Goal: Obtain resource: Obtain resource

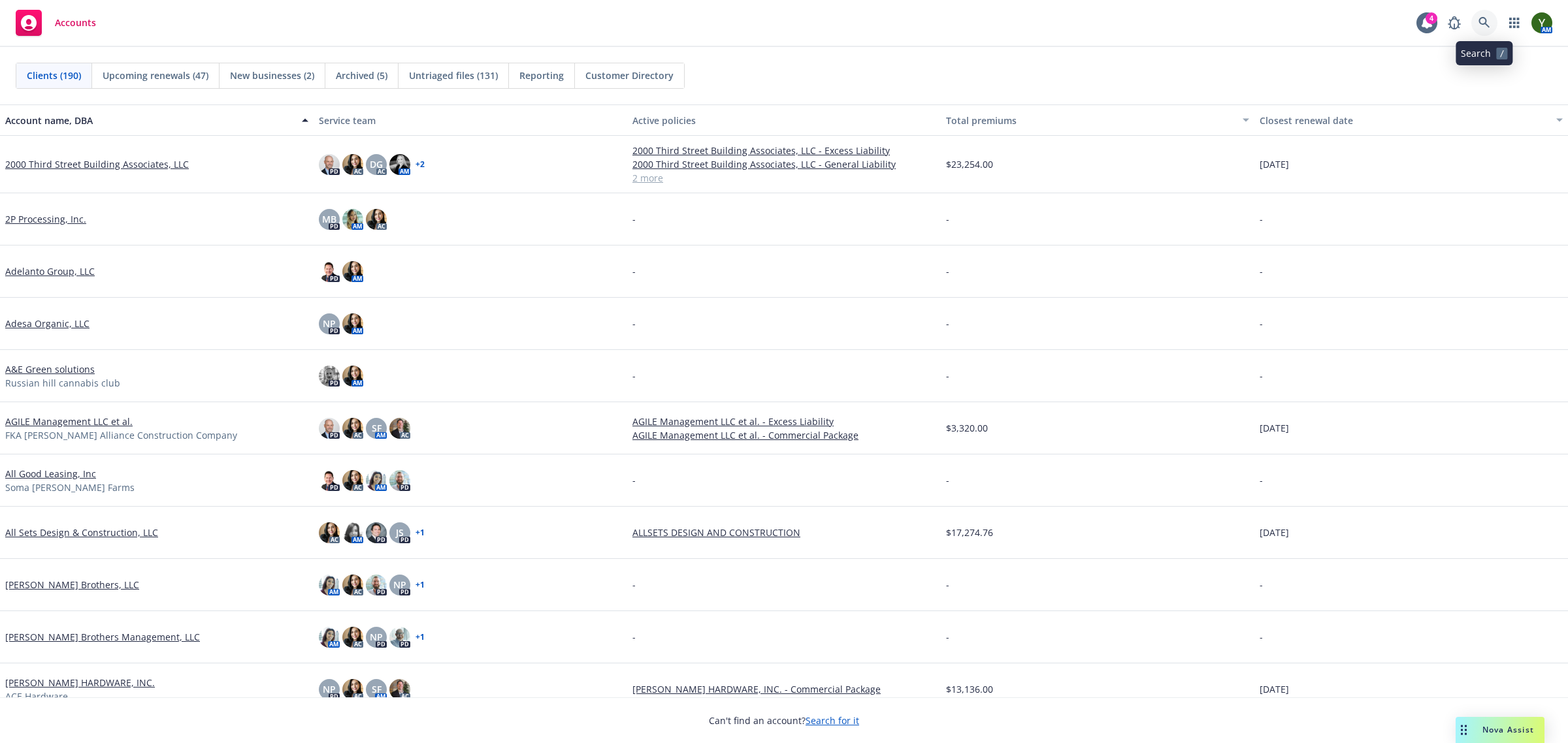
click at [1473, 19] on link at bounding box center [1484, 23] width 26 height 26
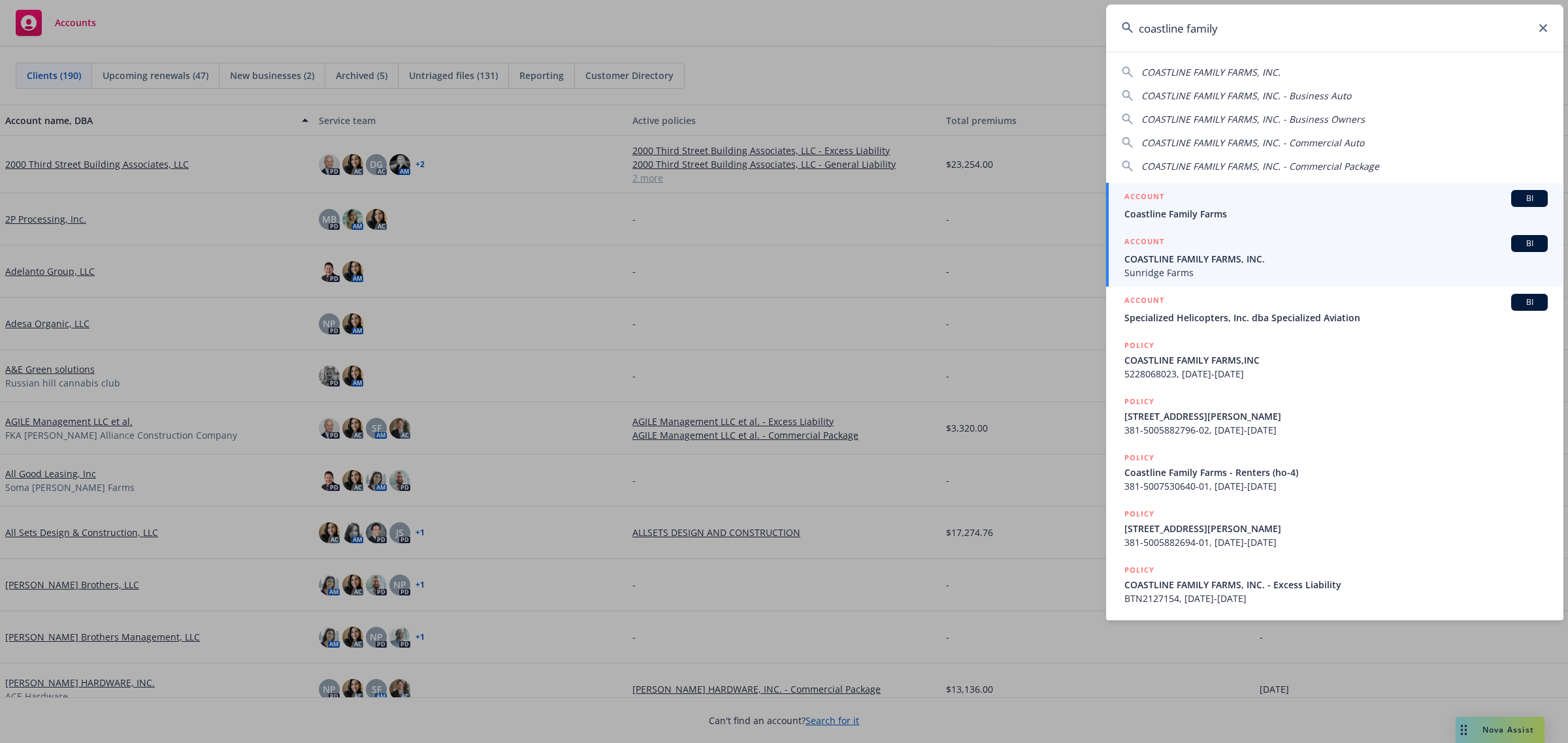
type input "coastline family"
click at [1223, 253] on span "COASTLINE FAMILY FARMS, INC." at bounding box center [1335, 259] width 423 height 13
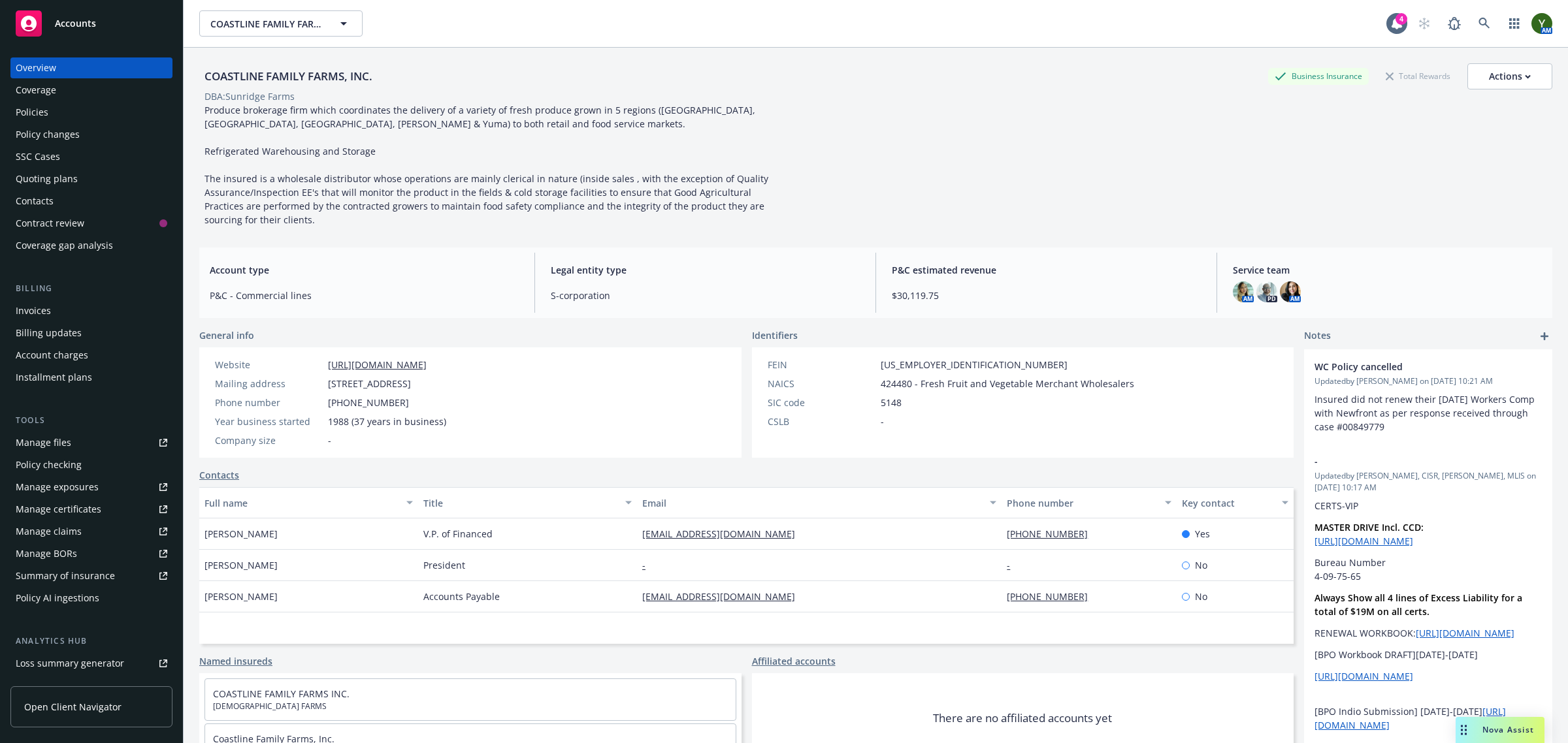
click at [14, 110] on link "Policies" at bounding box center [92, 112] width 162 height 21
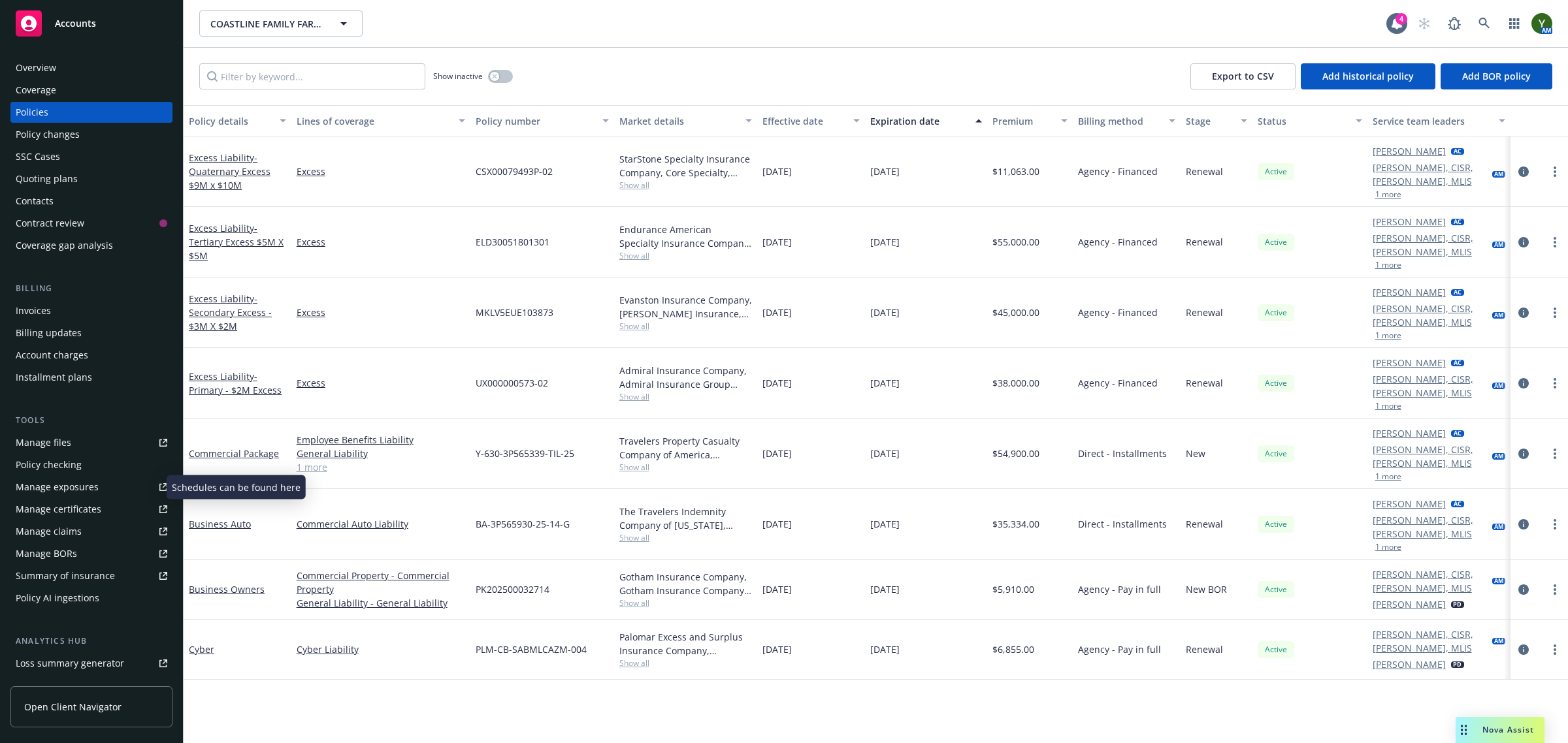
click at [67, 481] on div "Manage exposures" at bounding box center [57, 486] width 83 height 21
click at [66, 428] on div "Tools Manage files Policy checking Manage exposures Manage certificates Manage …" at bounding box center [92, 511] width 162 height 194
click at [59, 439] on div "Manage files" at bounding box center [43, 442] width 56 height 21
click at [61, 436] on div "Manage files" at bounding box center [43, 442] width 56 height 21
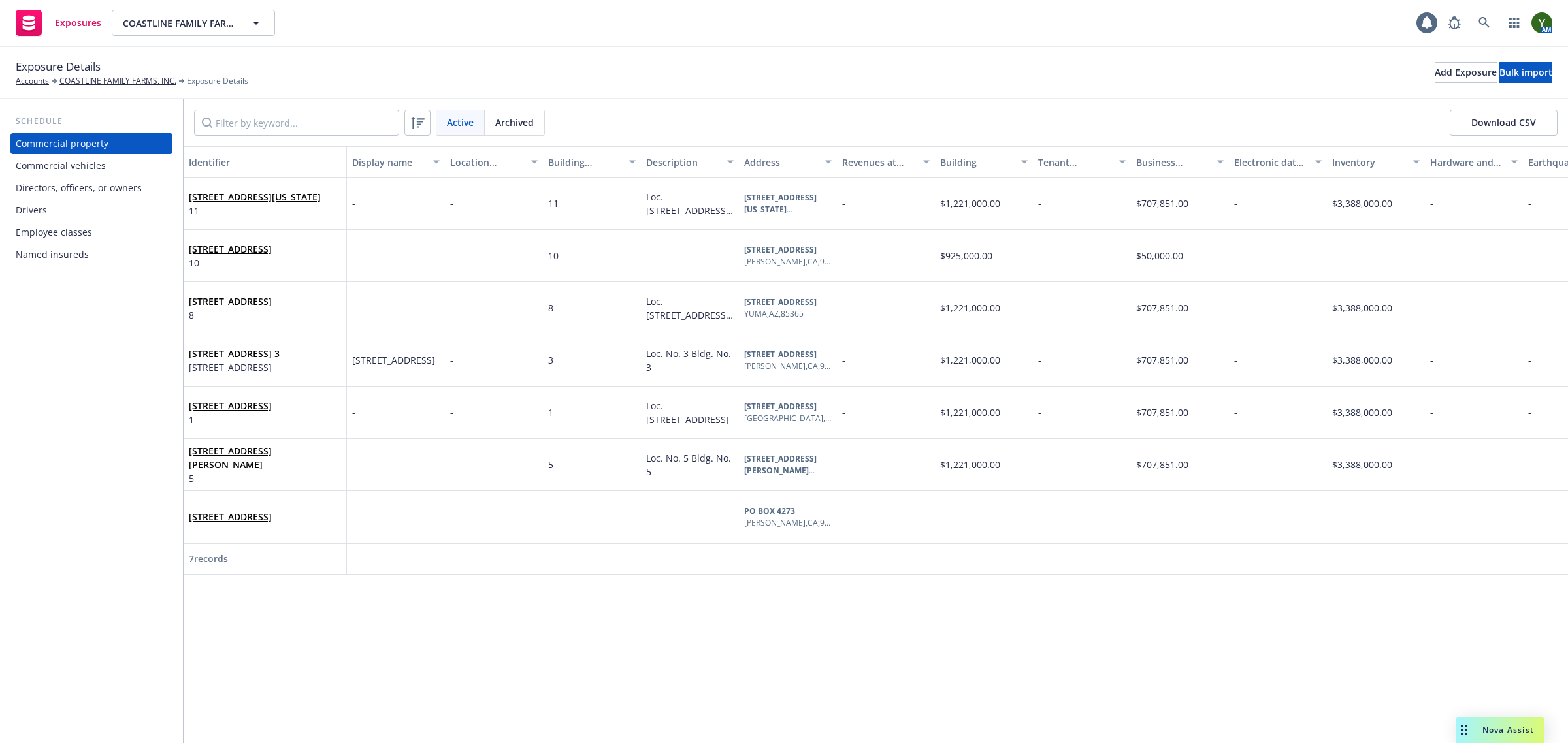
click at [72, 222] on div "Employee classes" at bounding box center [54, 232] width 76 height 21
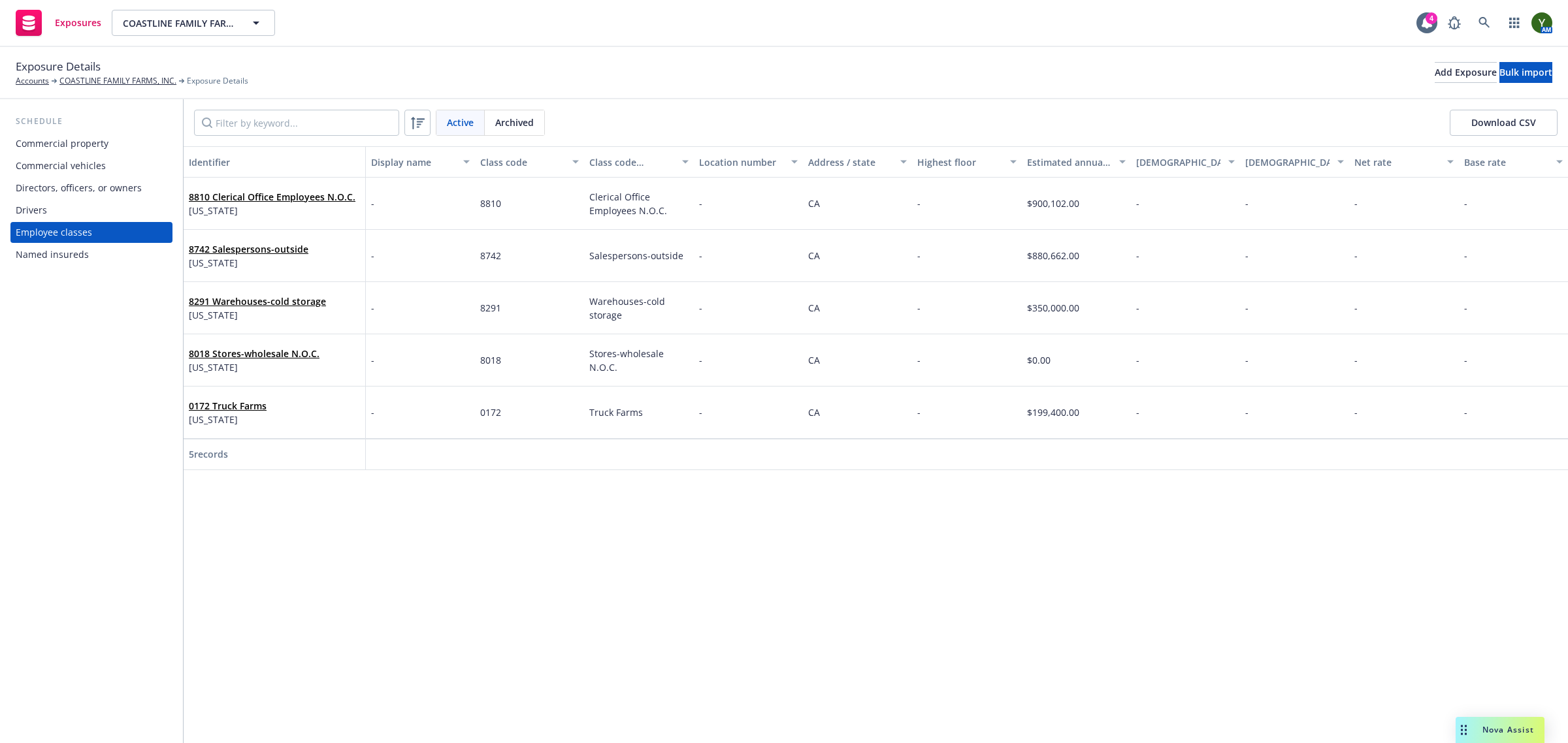
click at [72, 217] on div "Drivers" at bounding box center [91, 210] width 152 height 21
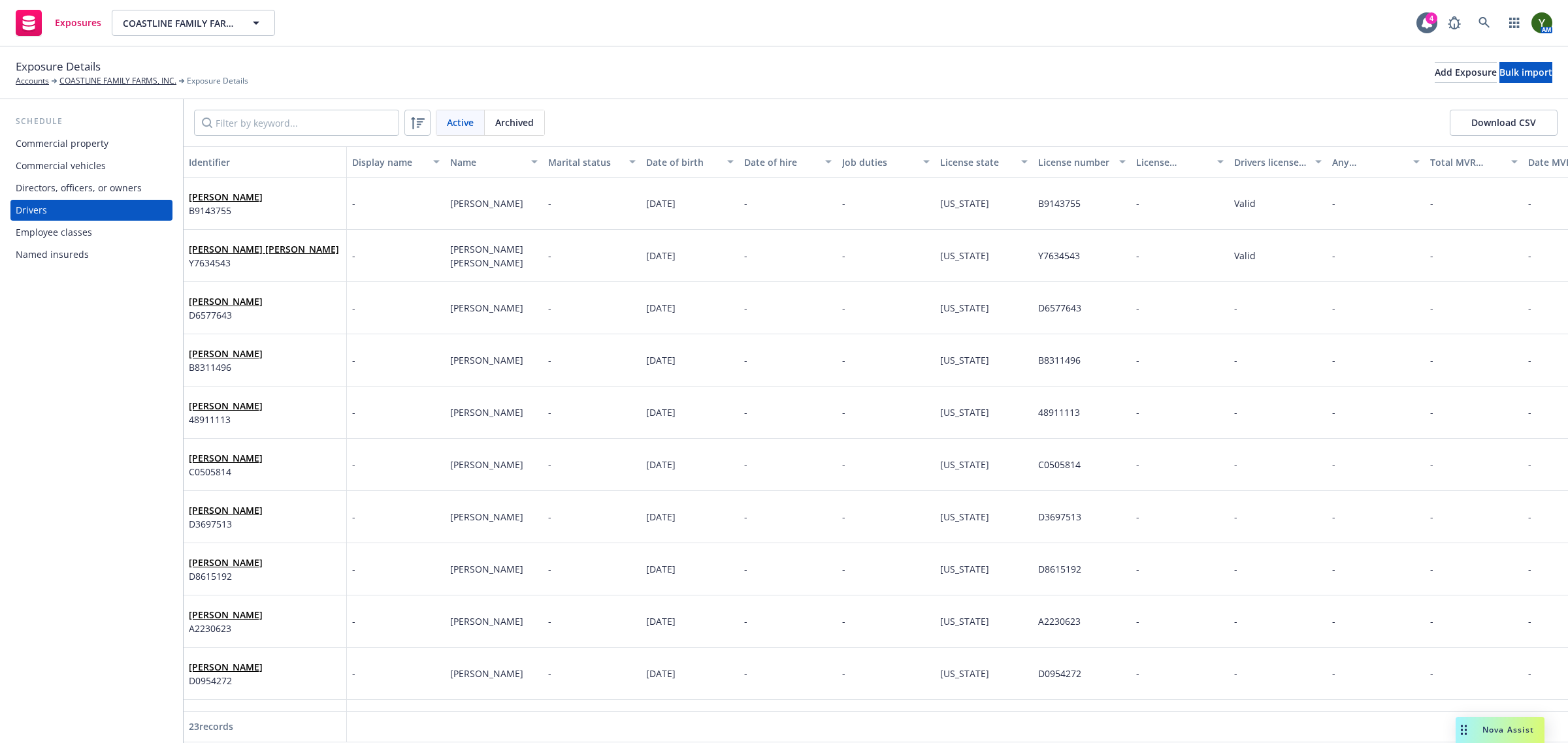
click at [1520, 126] on button "Download CSV" at bounding box center [1503, 123] width 108 height 26
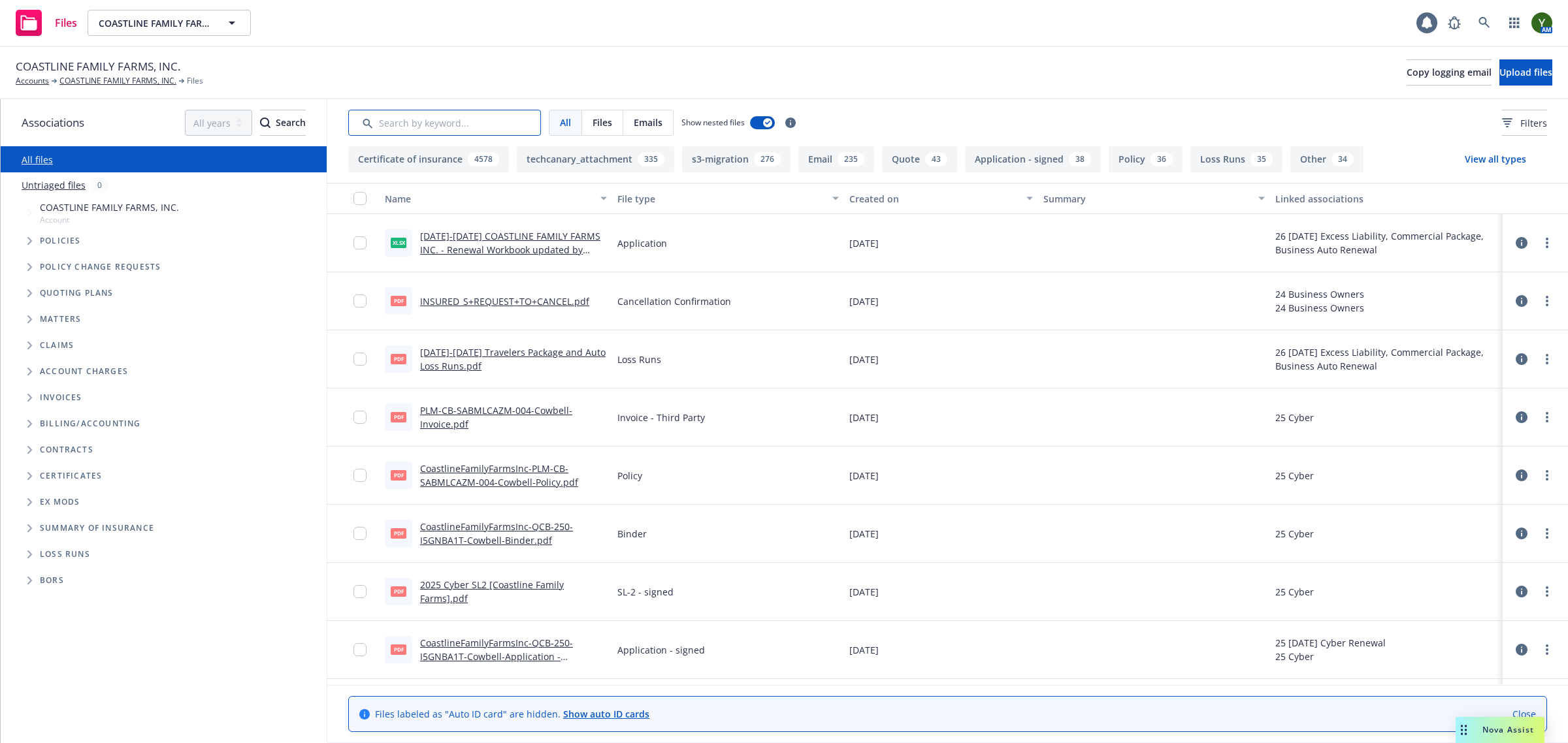
click at [446, 123] on input "Search by keyword..." at bounding box center [444, 123] width 192 height 26
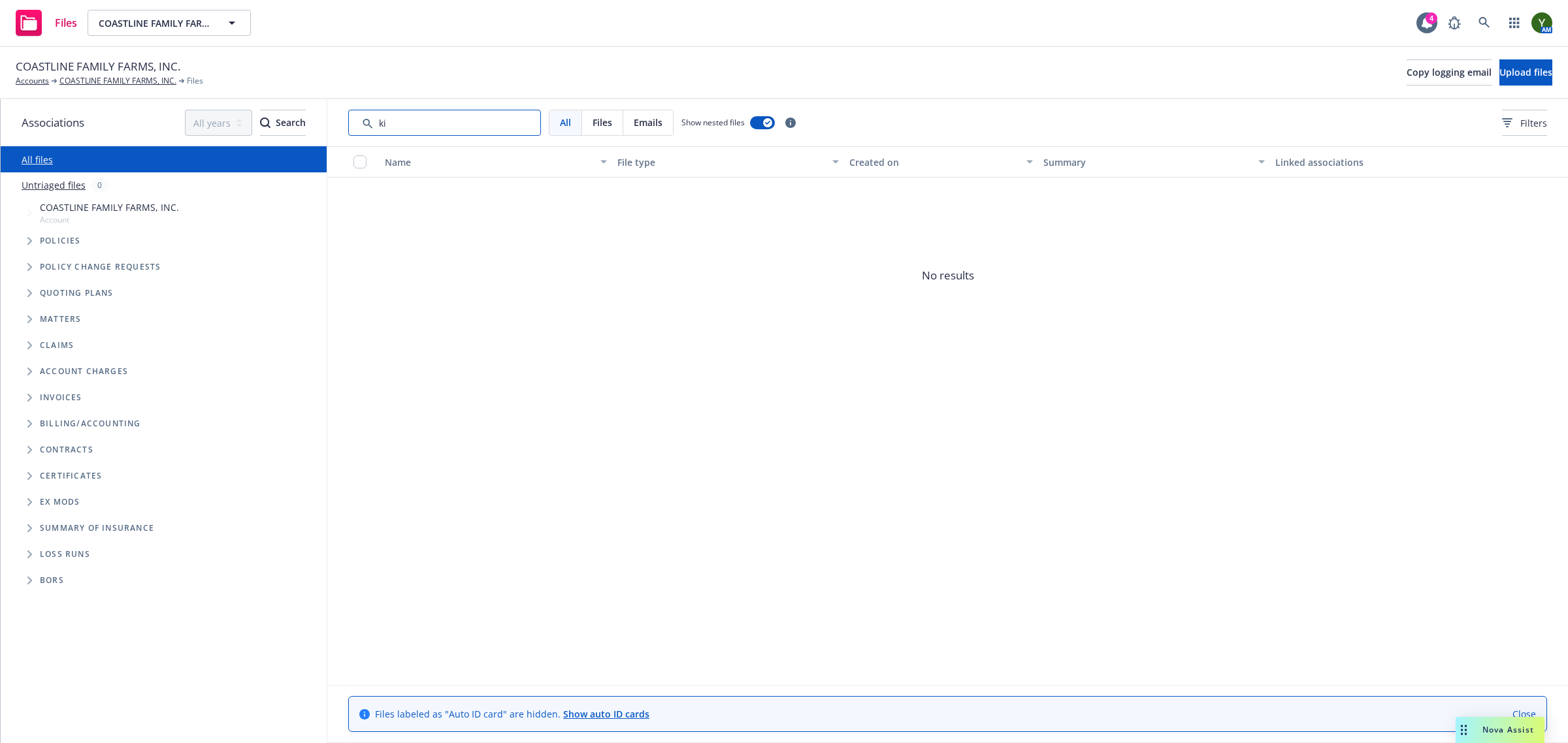
type input "k"
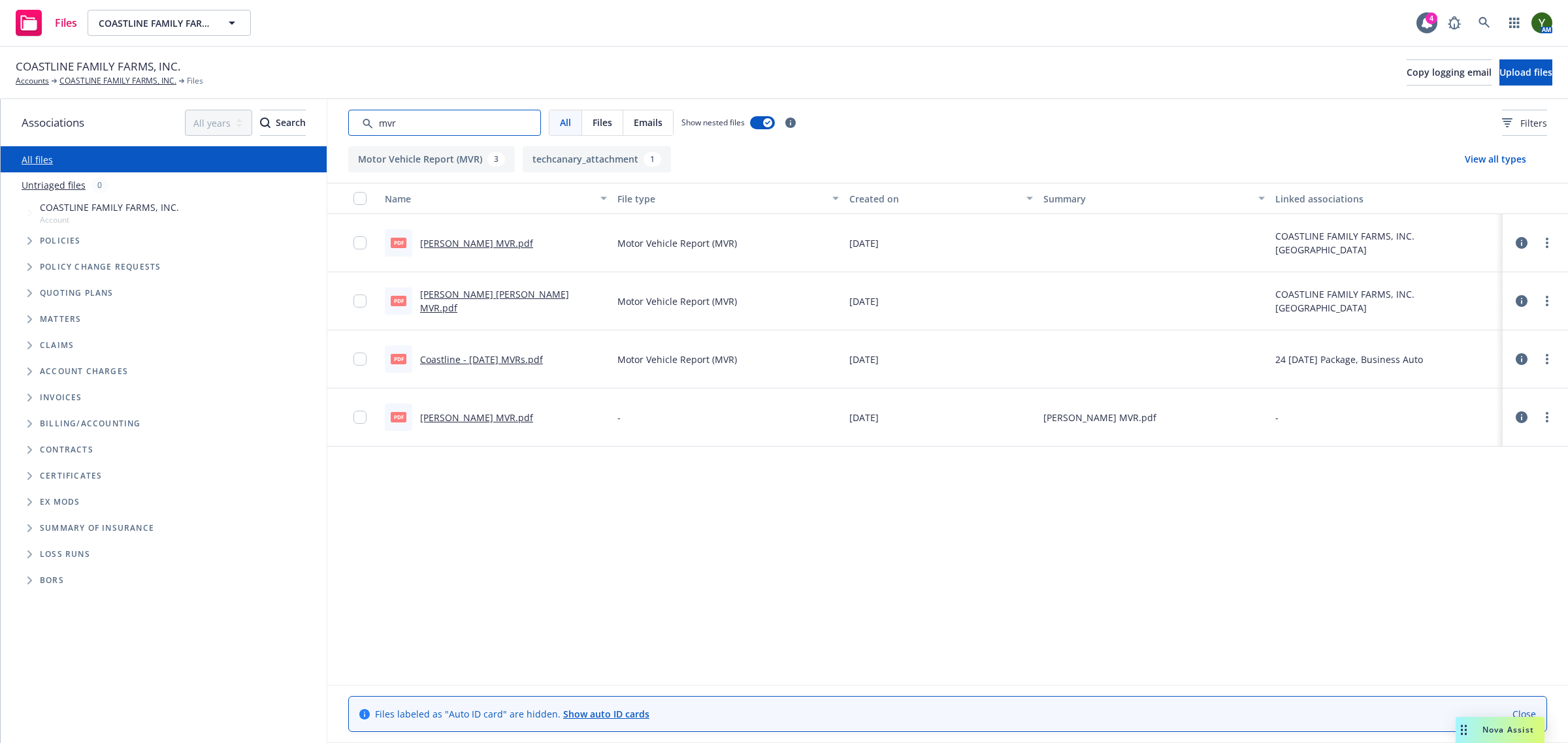
type input "mvr"
click at [475, 360] on link "Coastline - 10-18-23 MVRs.pdf" at bounding box center [481, 359] width 123 height 13
click at [410, 128] on input "Search by keyword..." at bounding box center [444, 123] width 192 height 26
click at [84, 82] on link "COASTLINE FAMILY FARMS, INC." at bounding box center [118, 81] width 117 height 12
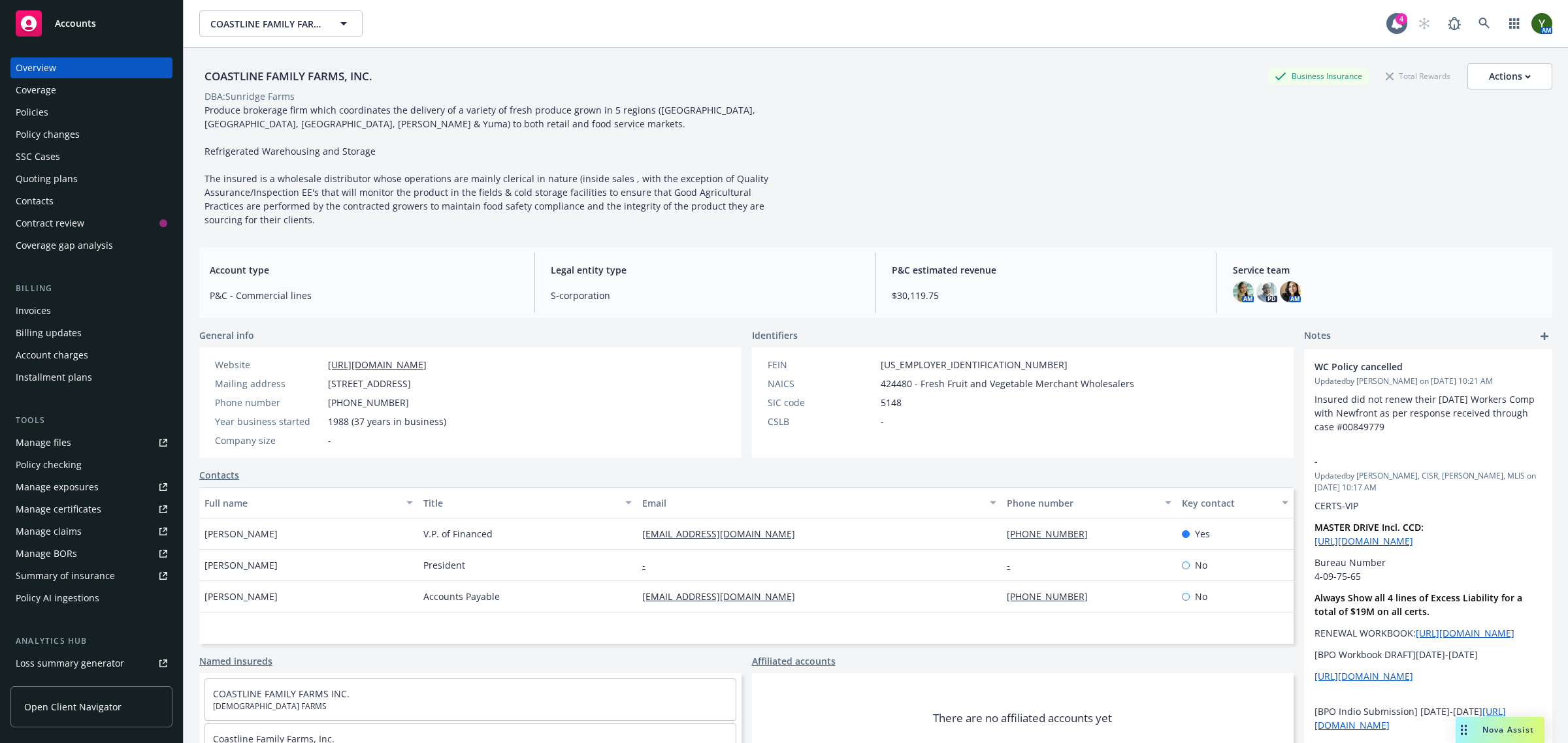
click at [31, 183] on div "Quoting plans" at bounding box center [46, 178] width 62 height 21
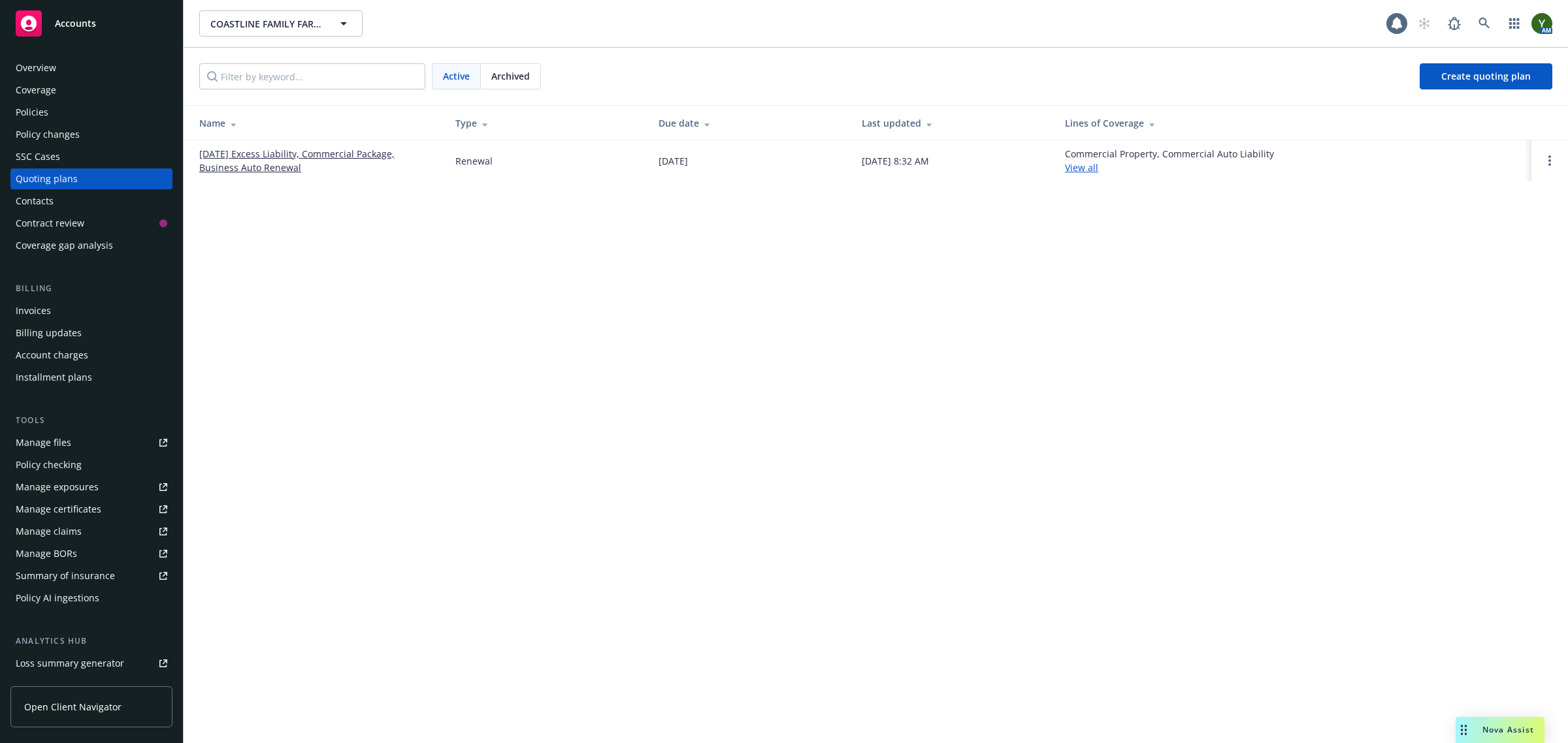
click at [517, 76] on span "Archived" at bounding box center [510, 76] width 38 height 13
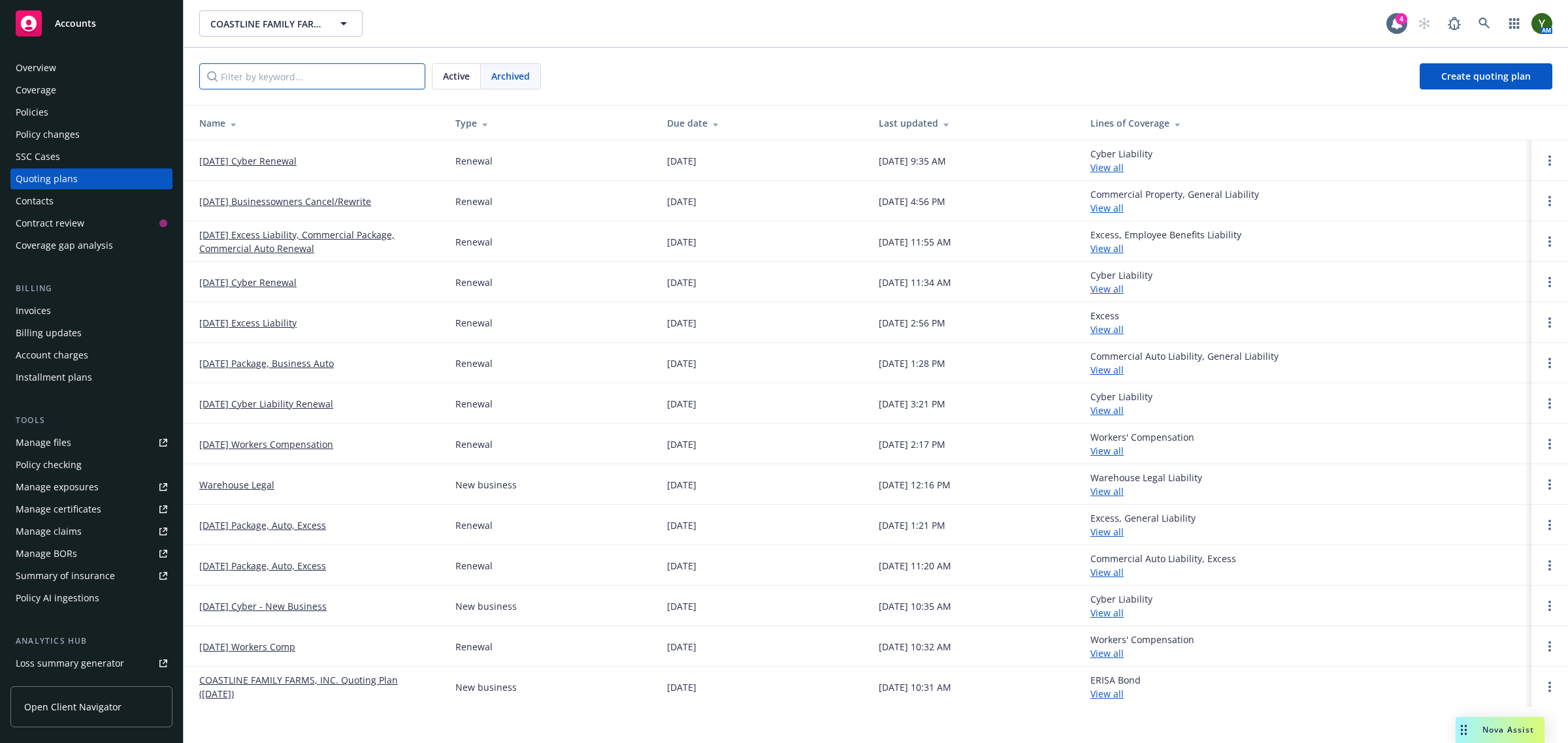
click at [407, 77] on input "Filter by keyword..." at bounding box center [312, 76] width 226 height 26
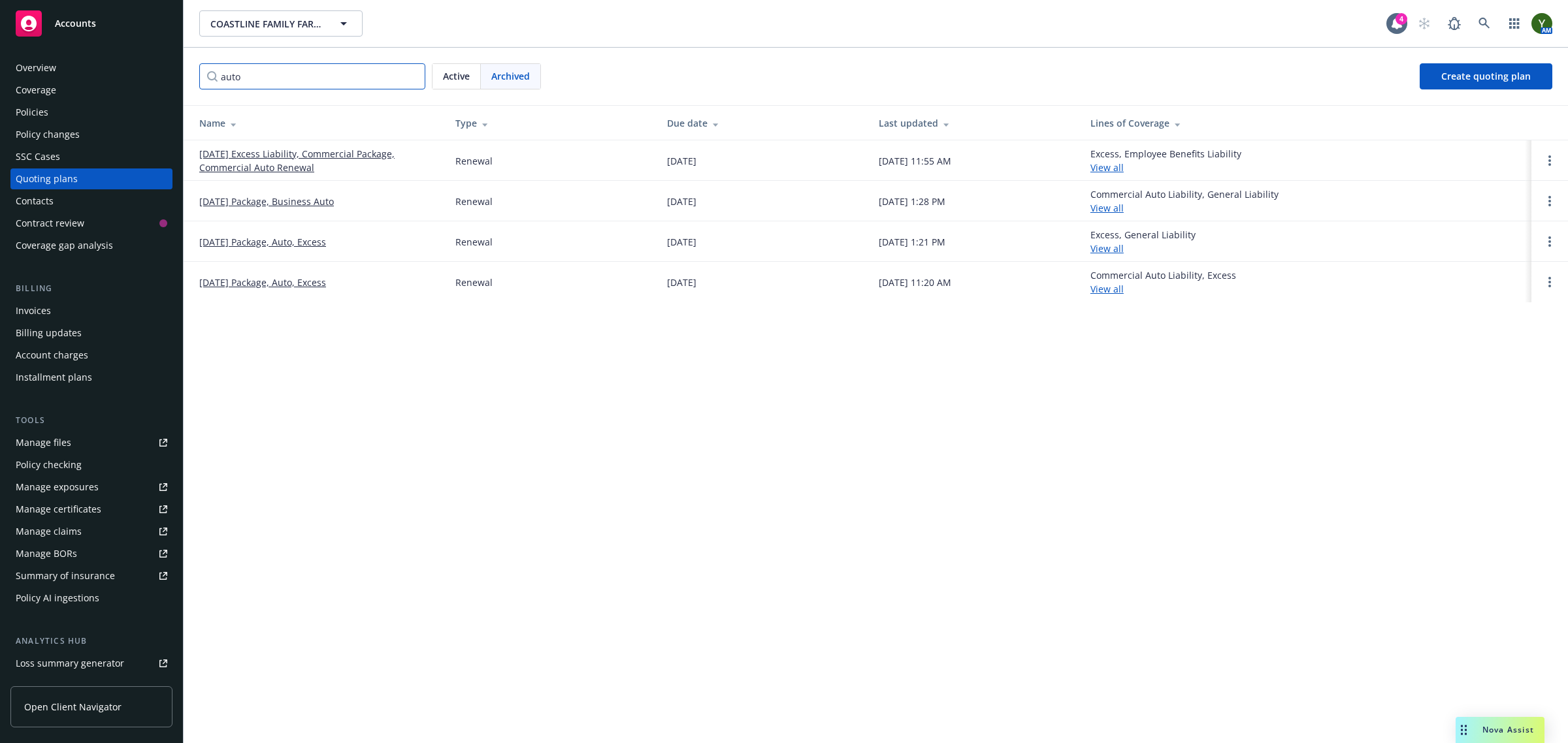
type input "auto"
click at [271, 208] on link "1/20/24 Package, Business Auto" at bounding box center [266, 201] width 135 height 13
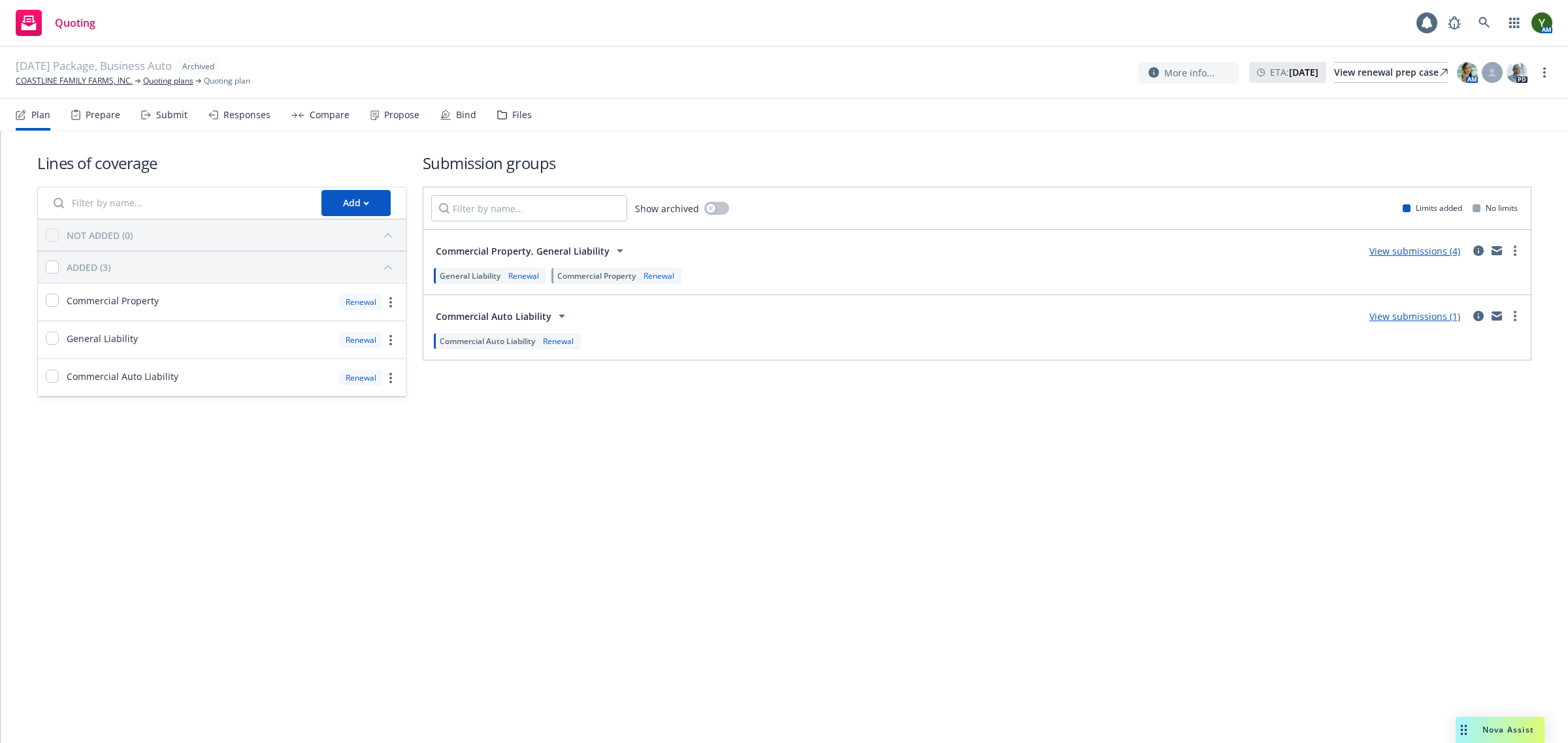
click at [514, 115] on div "Files" at bounding box center [522, 115] width 19 height 11
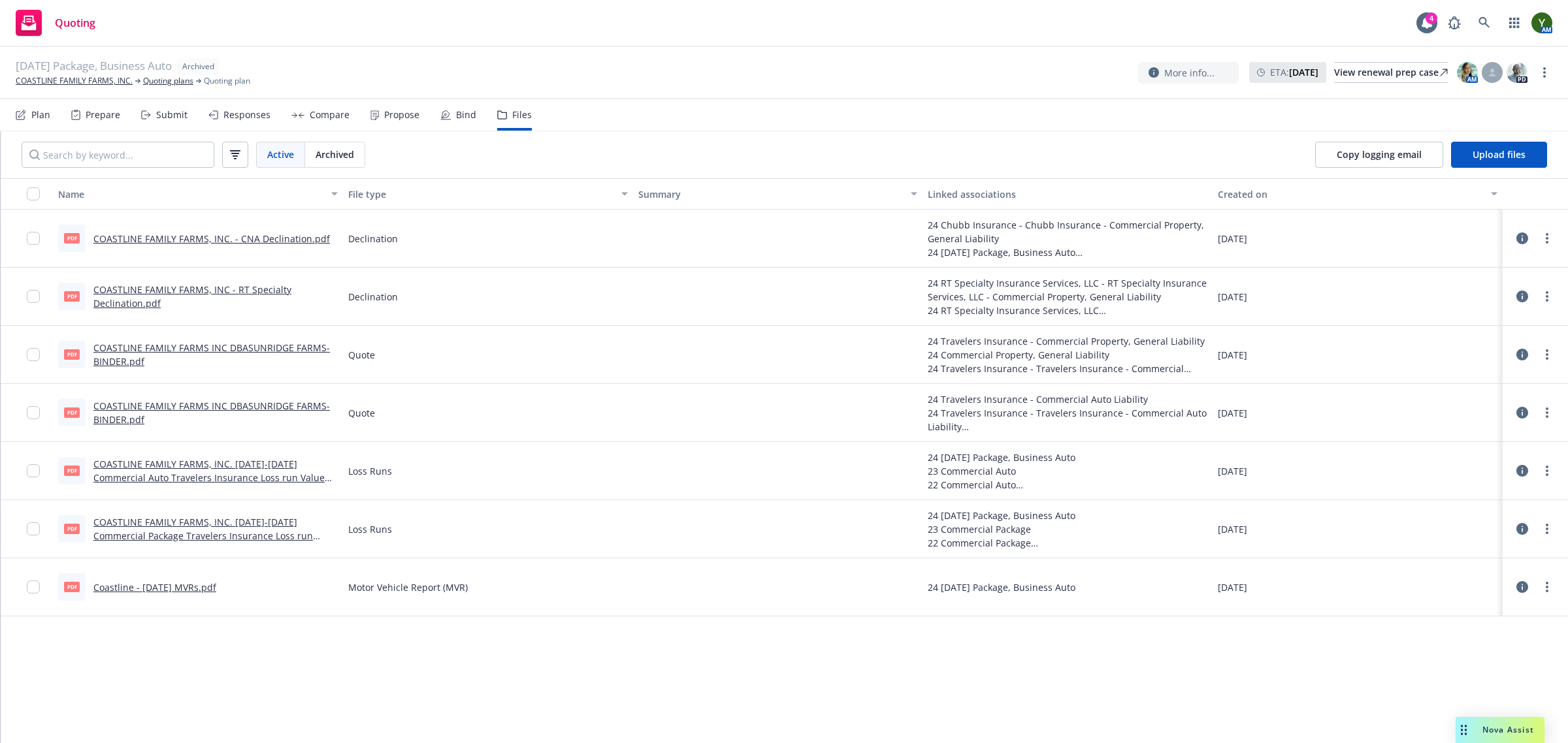
click at [177, 588] on link "Coastline - [DATE] MVRs.pdf" at bounding box center [154, 587] width 123 height 13
click at [152, 147] on input "Search by keyword..." at bounding box center [117, 154] width 192 height 26
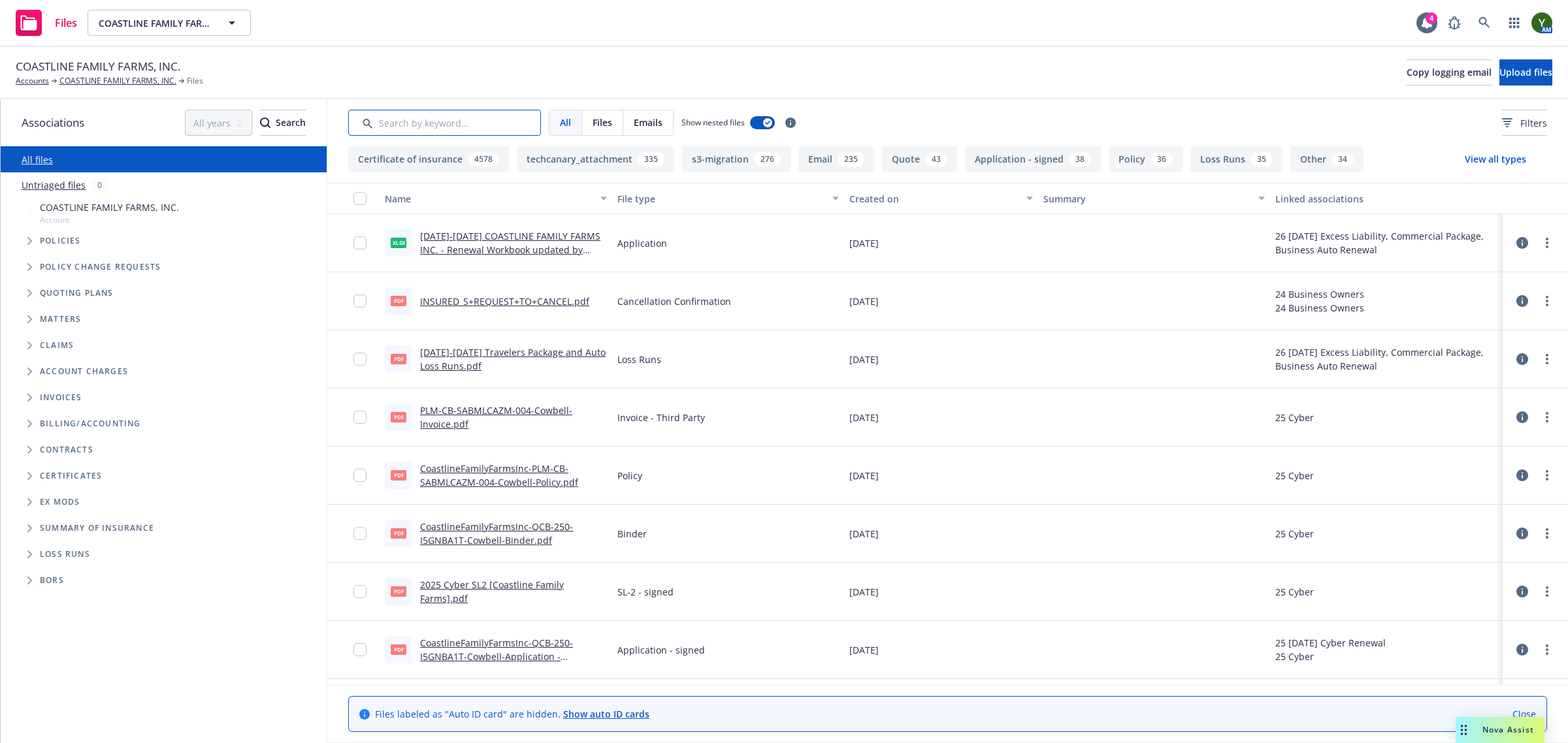
click at [409, 118] on input "Search by keyword..." at bounding box center [444, 123] width 192 height 26
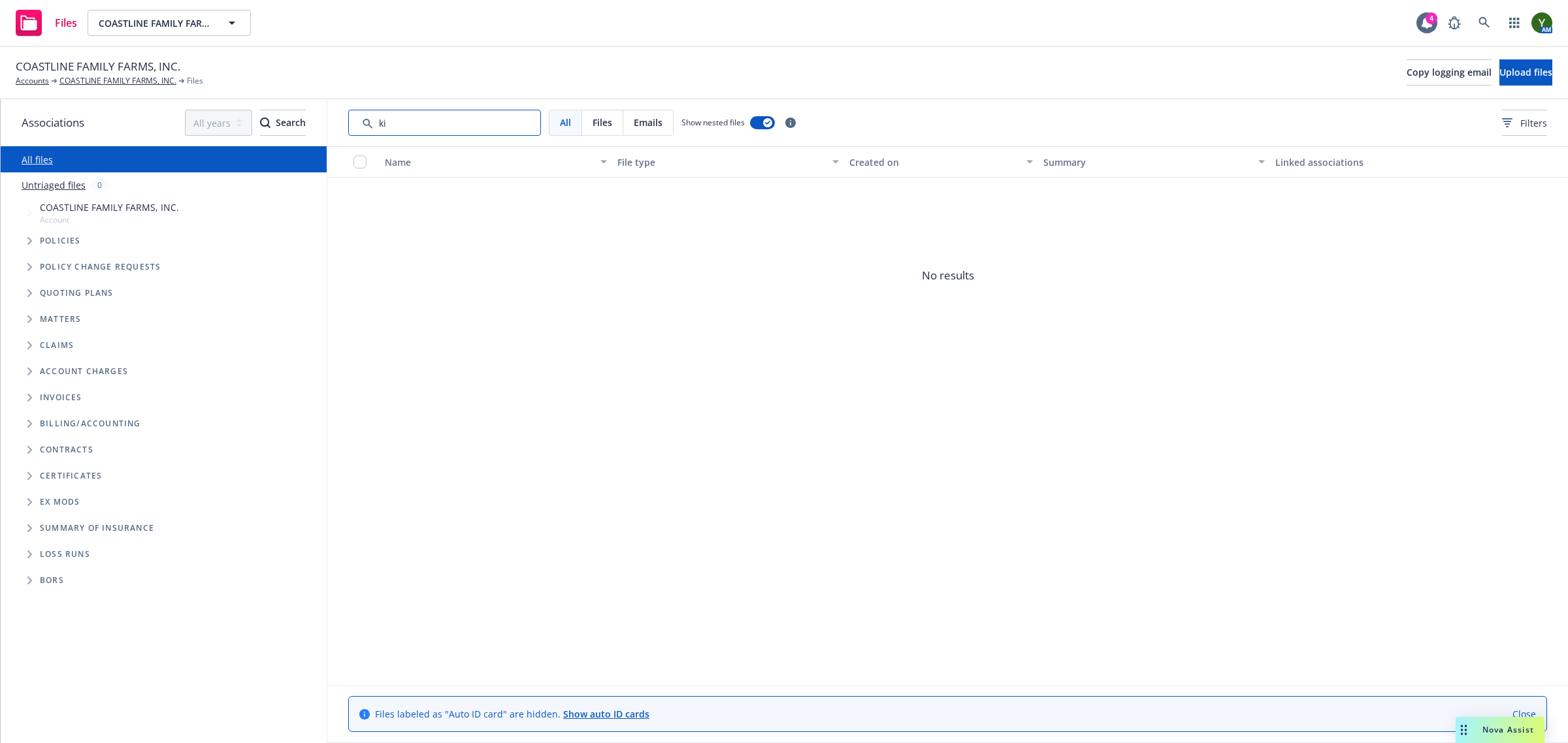
type input "k"
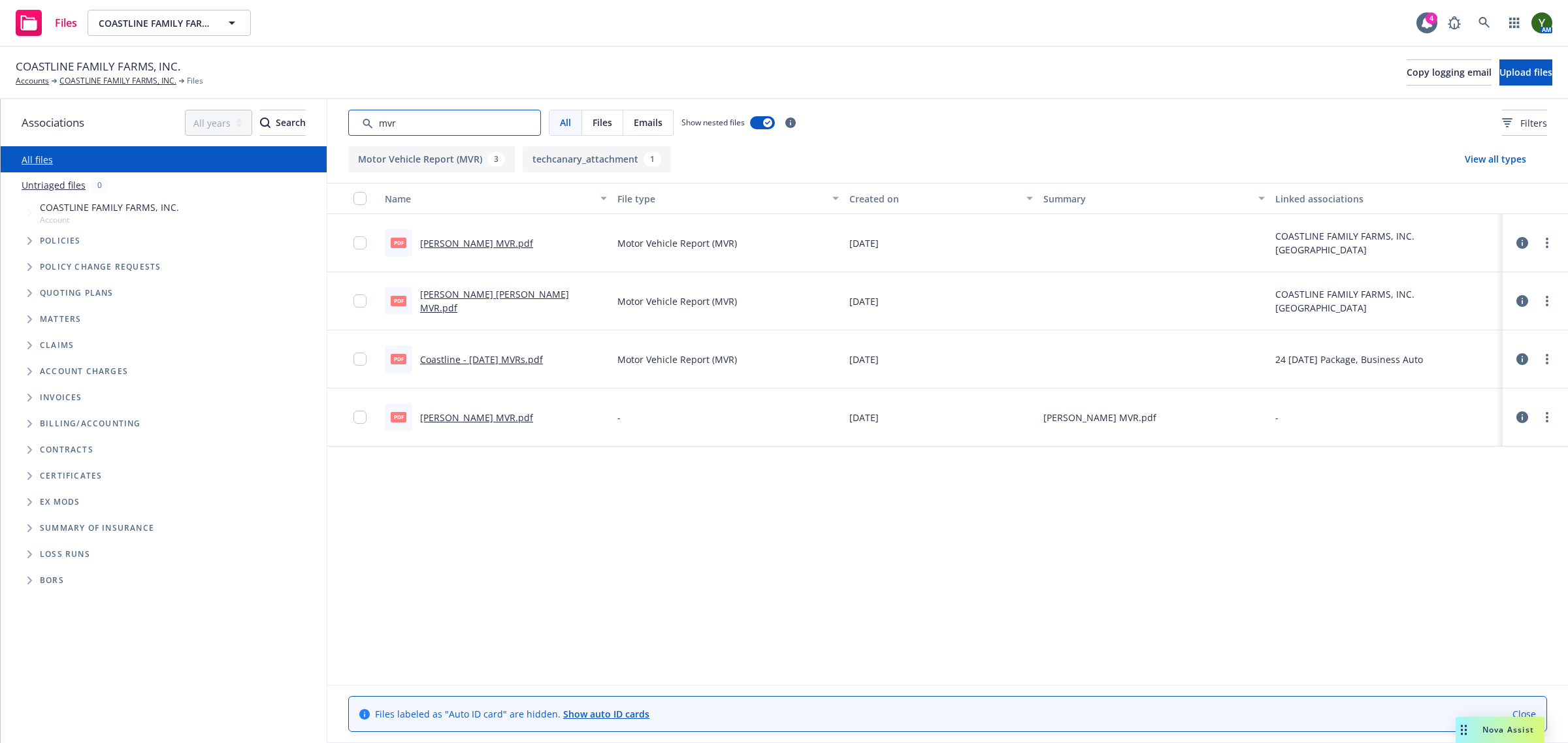
type input "mvr"
